Goal: Go to known website: Access a specific website the user already knows

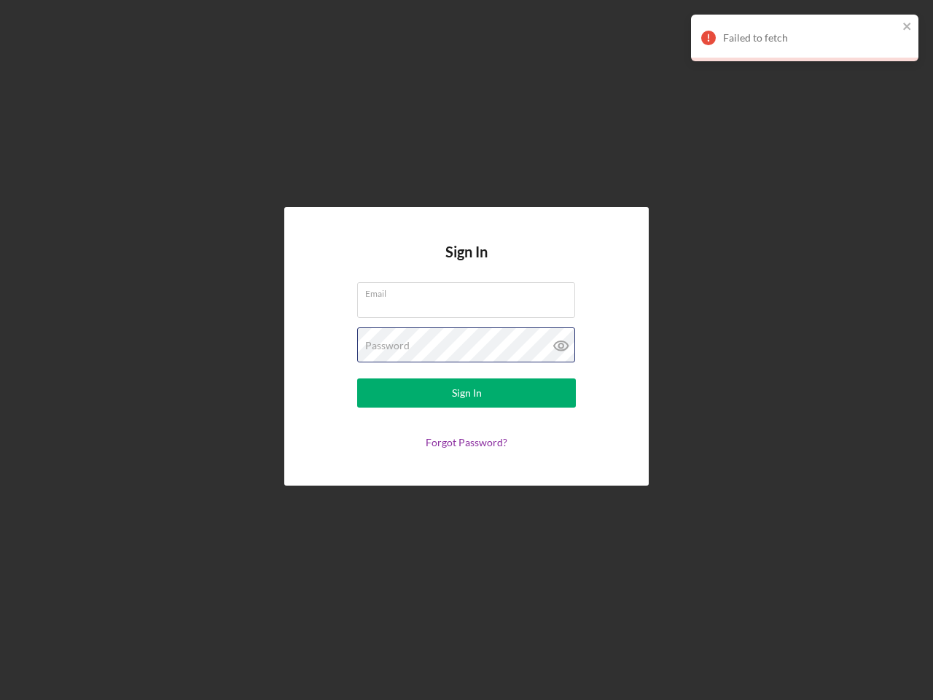
click at [467, 350] on div "Password" at bounding box center [466, 345] width 219 height 36
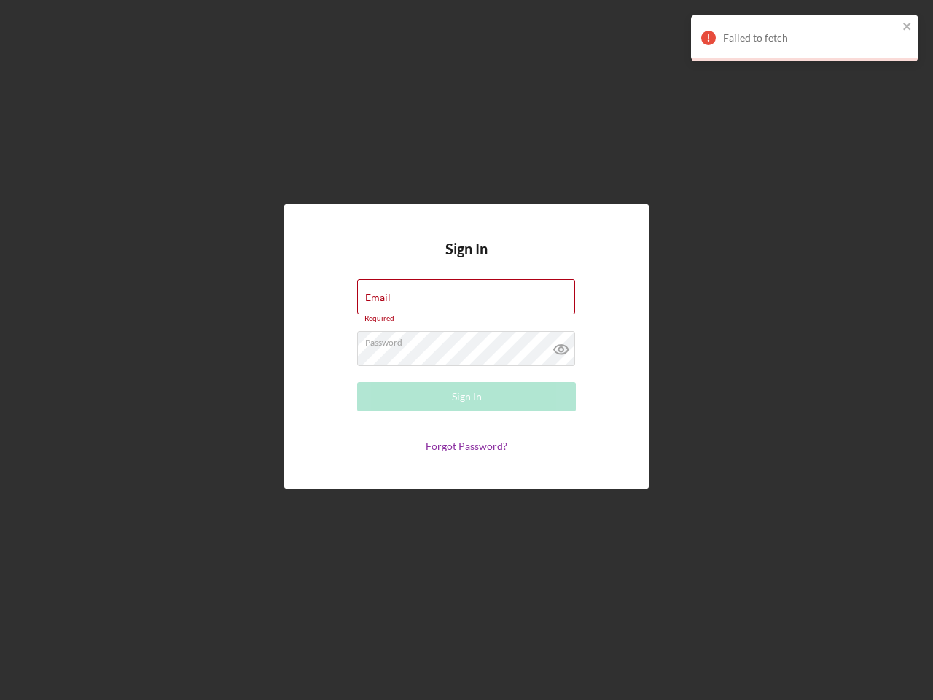
click at [561, 346] on icon at bounding box center [561, 349] width 36 height 36
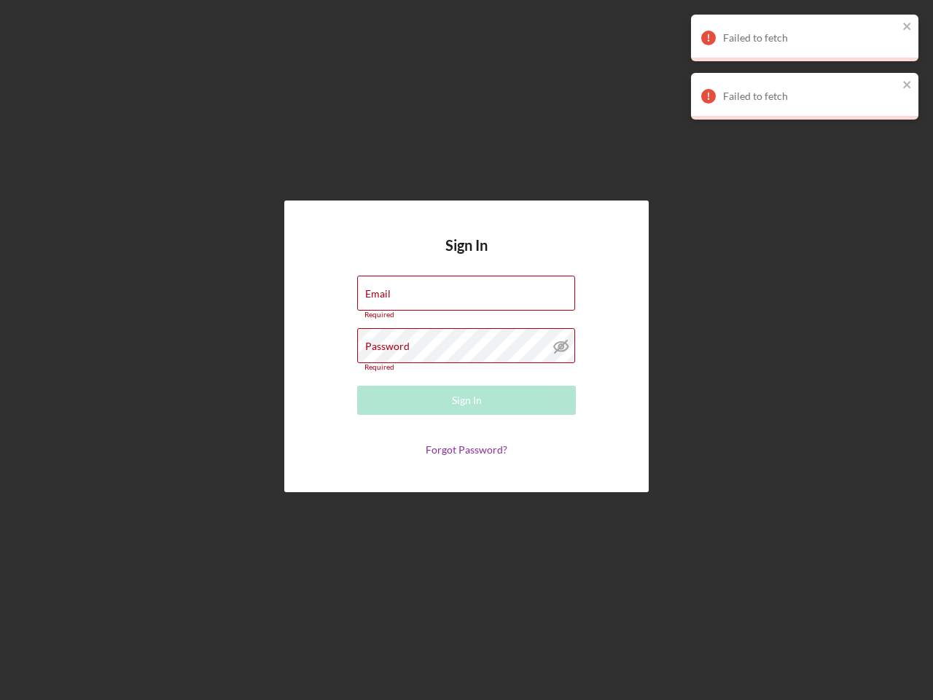
click at [805, 38] on div "Failed to fetch" at bounding box center [810, 38] width 175 height 12
